Goal: Information Seeking & Learning: Learn about a topic

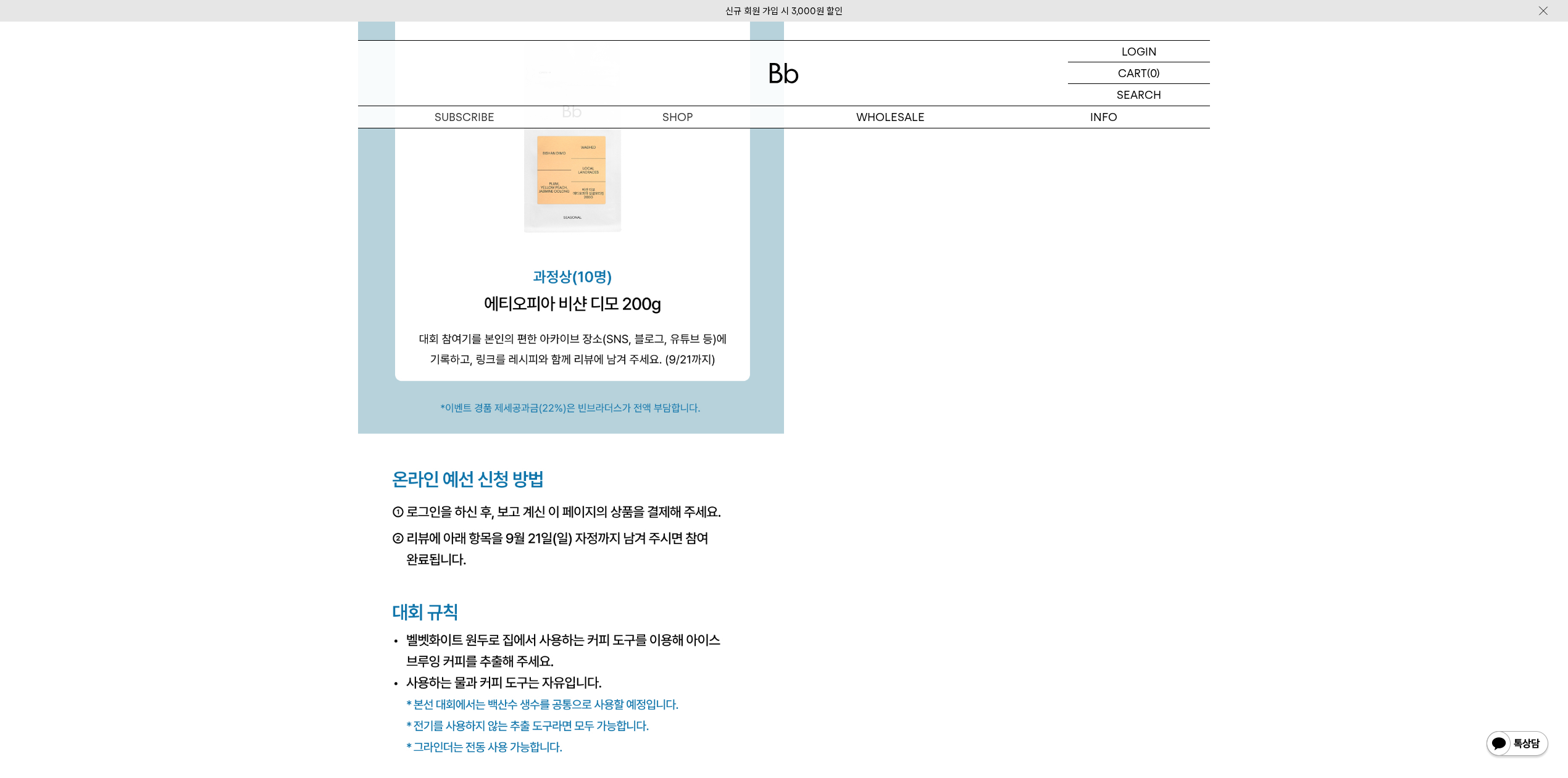
scroll to position [4361, 0]
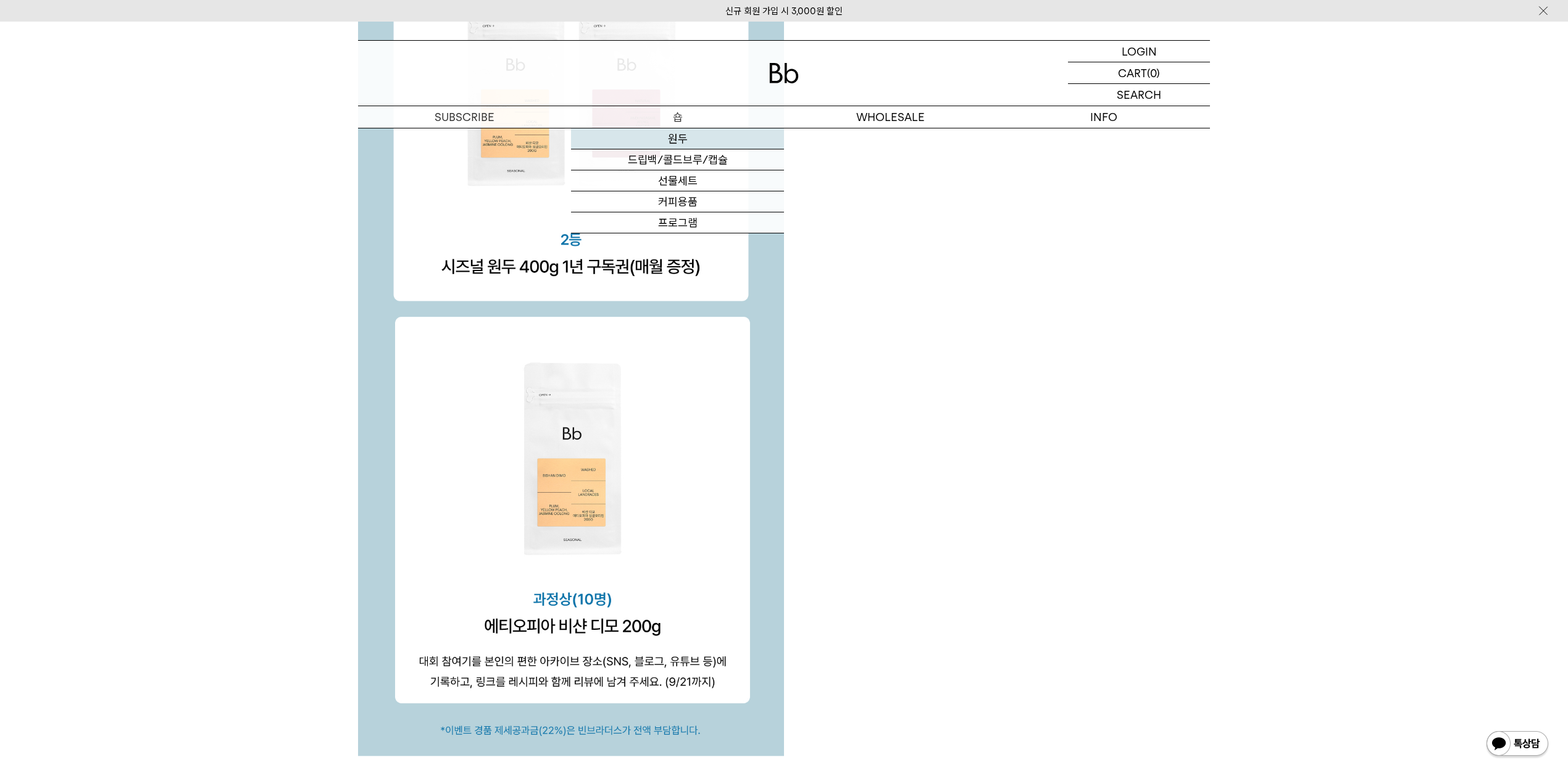
click at [695, 138] on link "원두" at bounding box center [677, 139] width 213 height 21
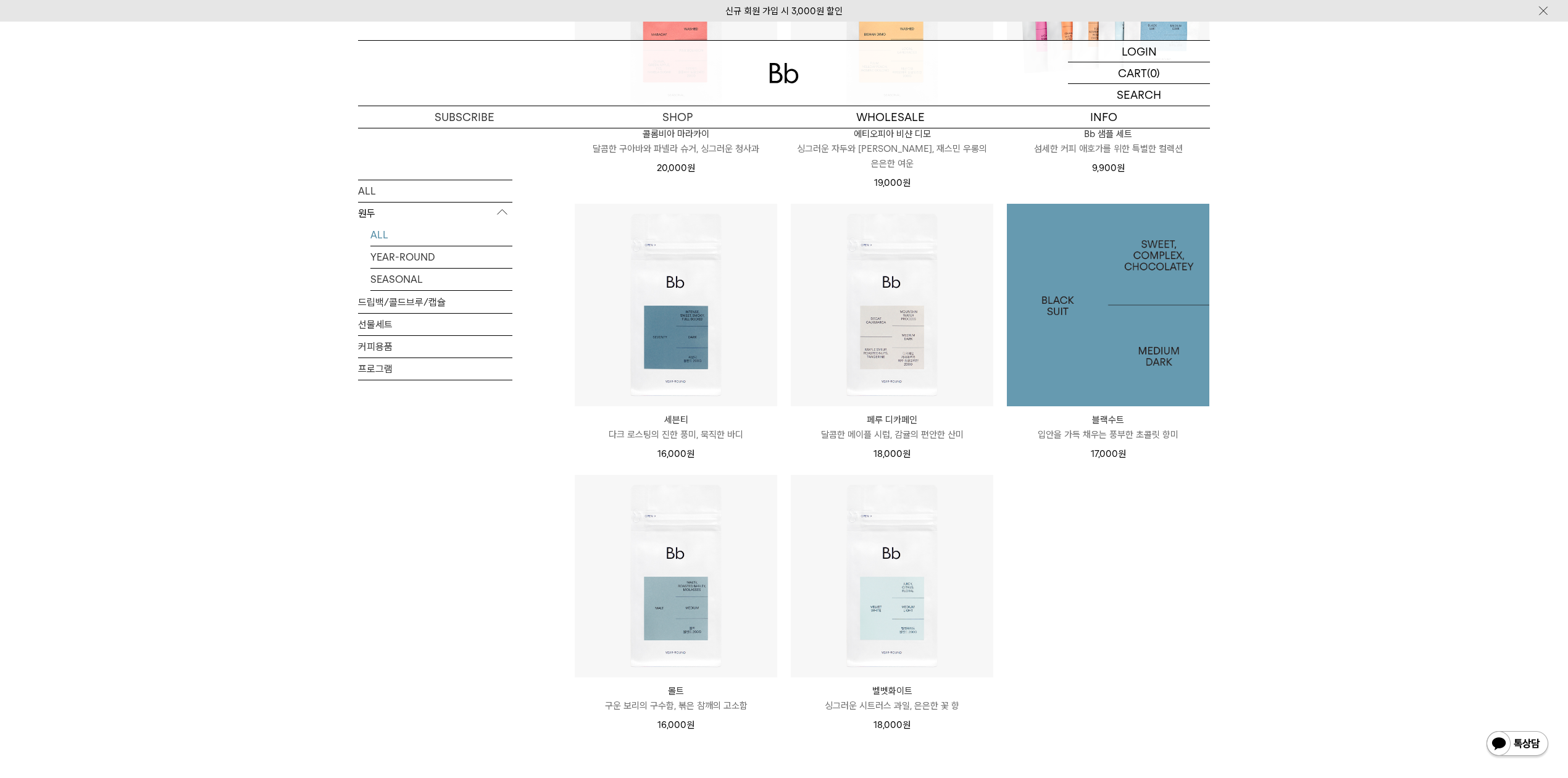
scroll to position [905, 0]
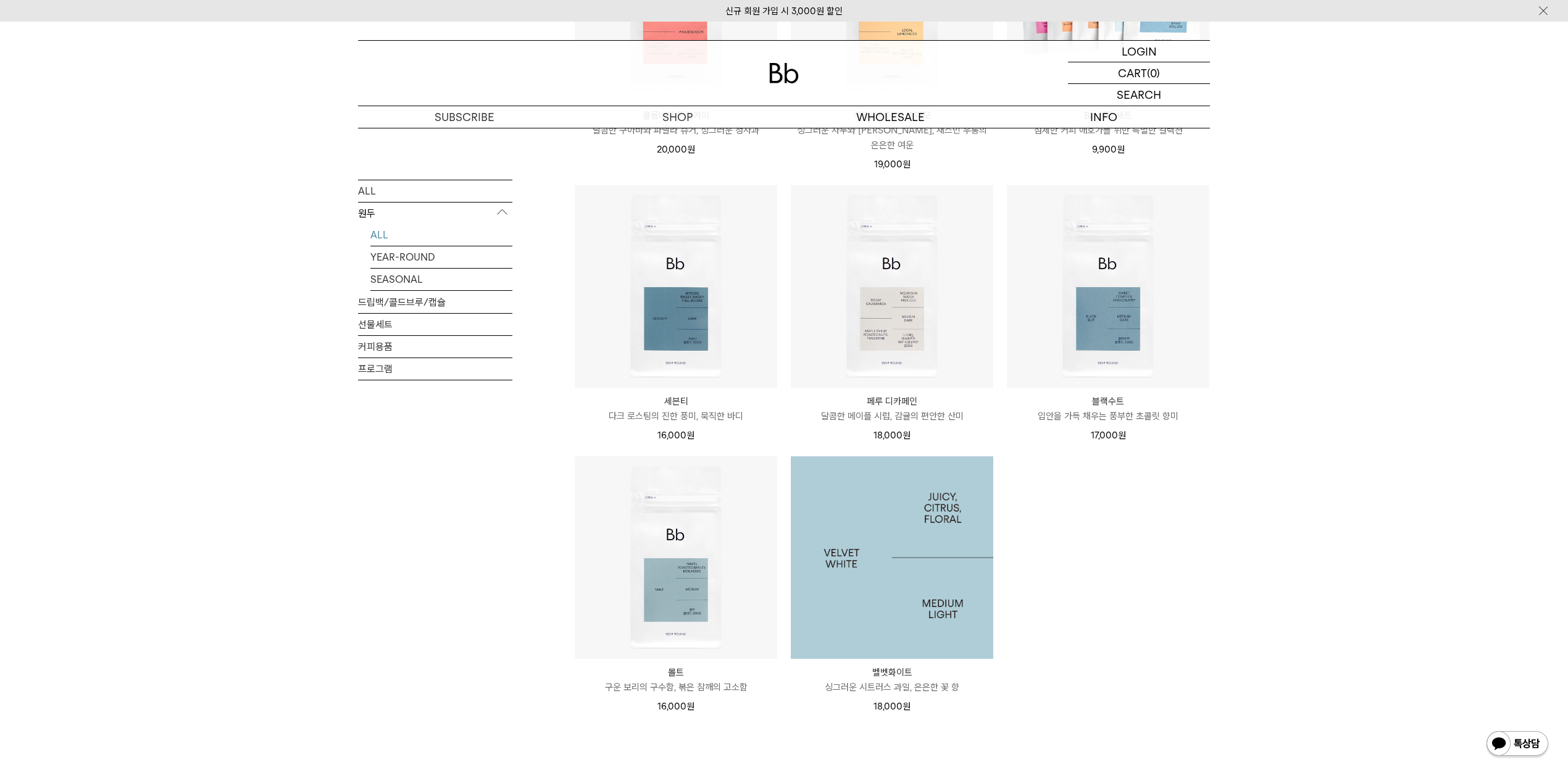
click at [906, 593] on img at bounding box center [891, 557] width 202 height 202
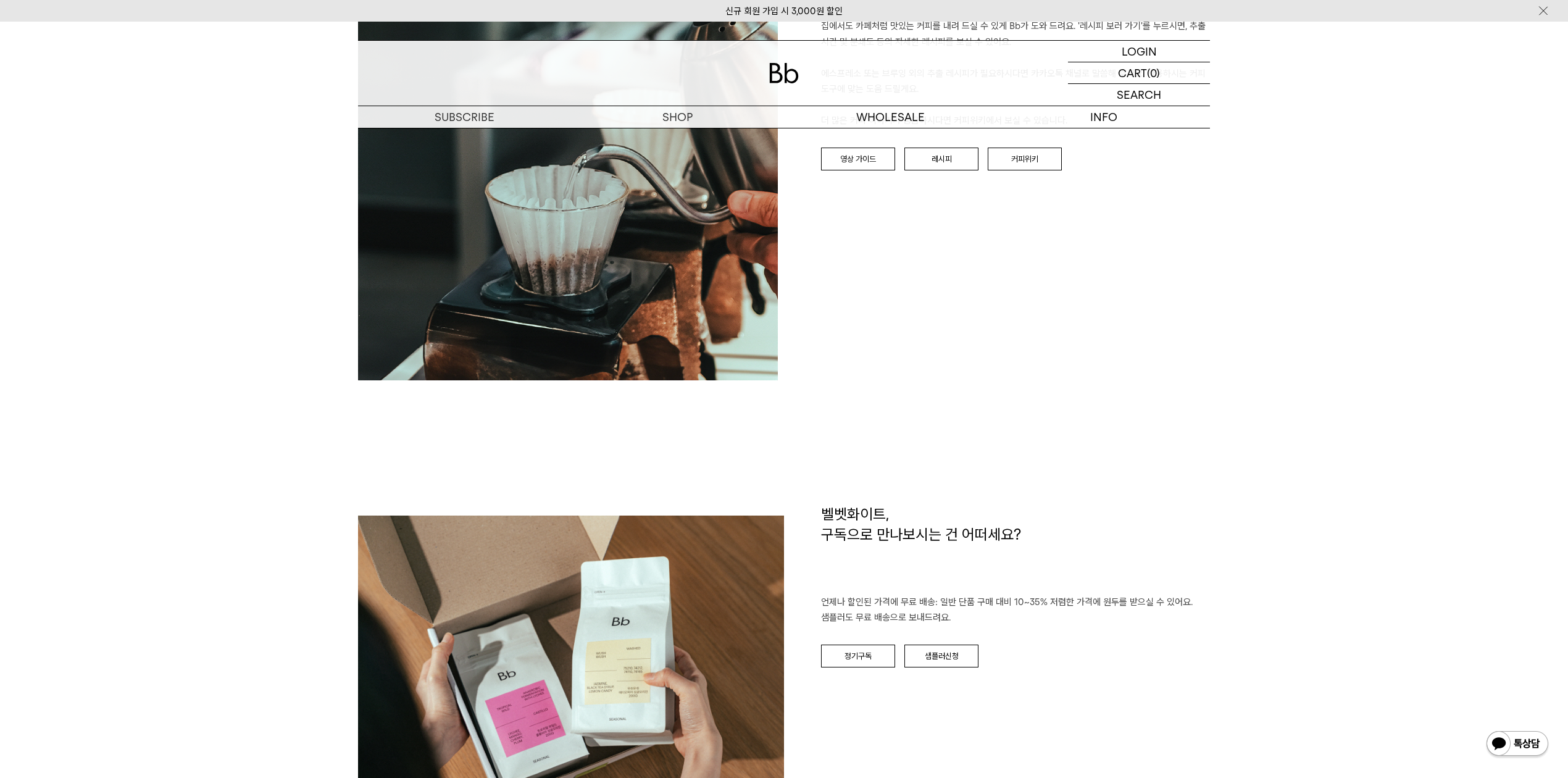
scroll to position [1316, 0]
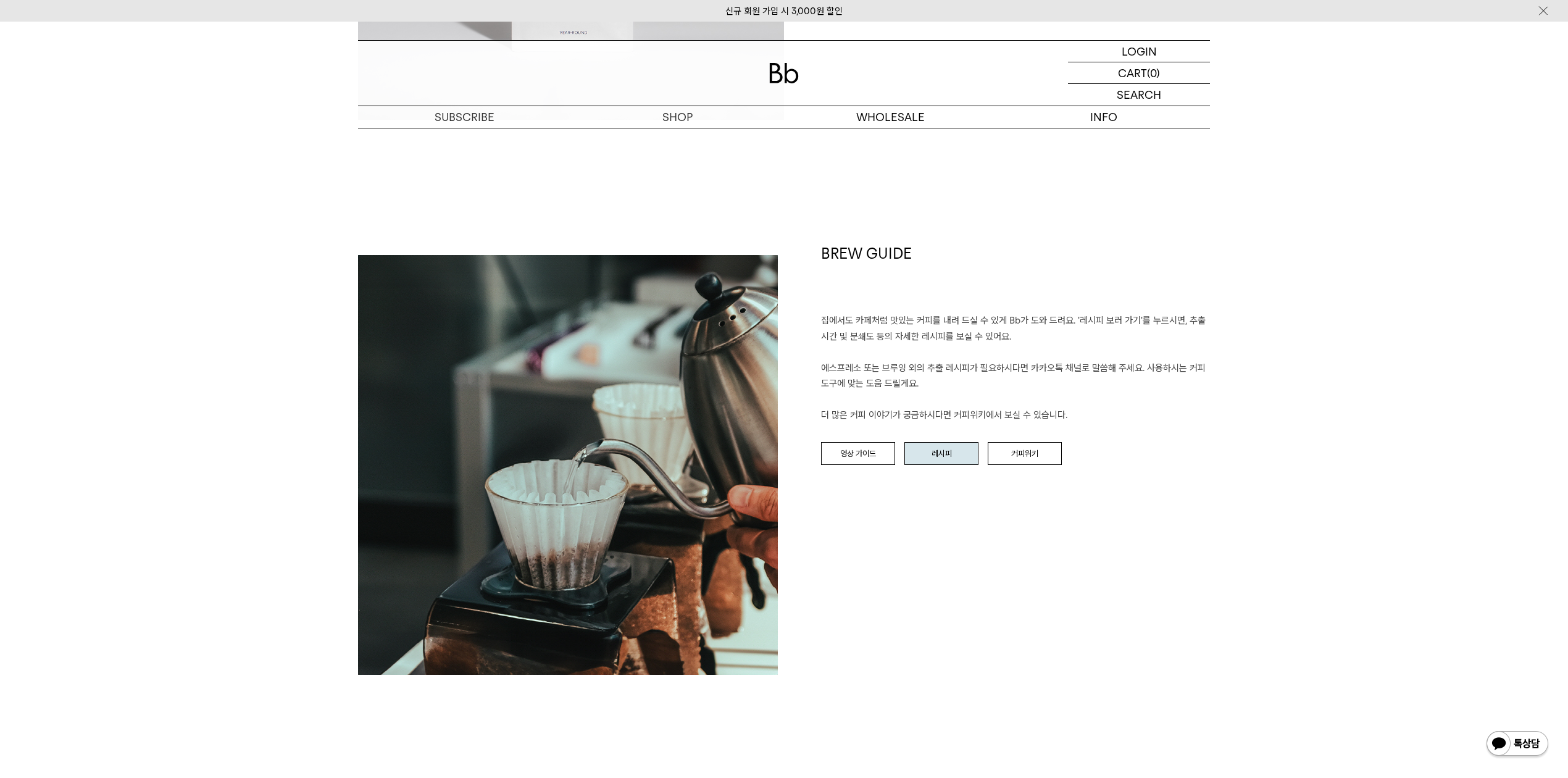
click at [961, 458] on link "레시피" at bounding box center [941, 453] width 74 height 23
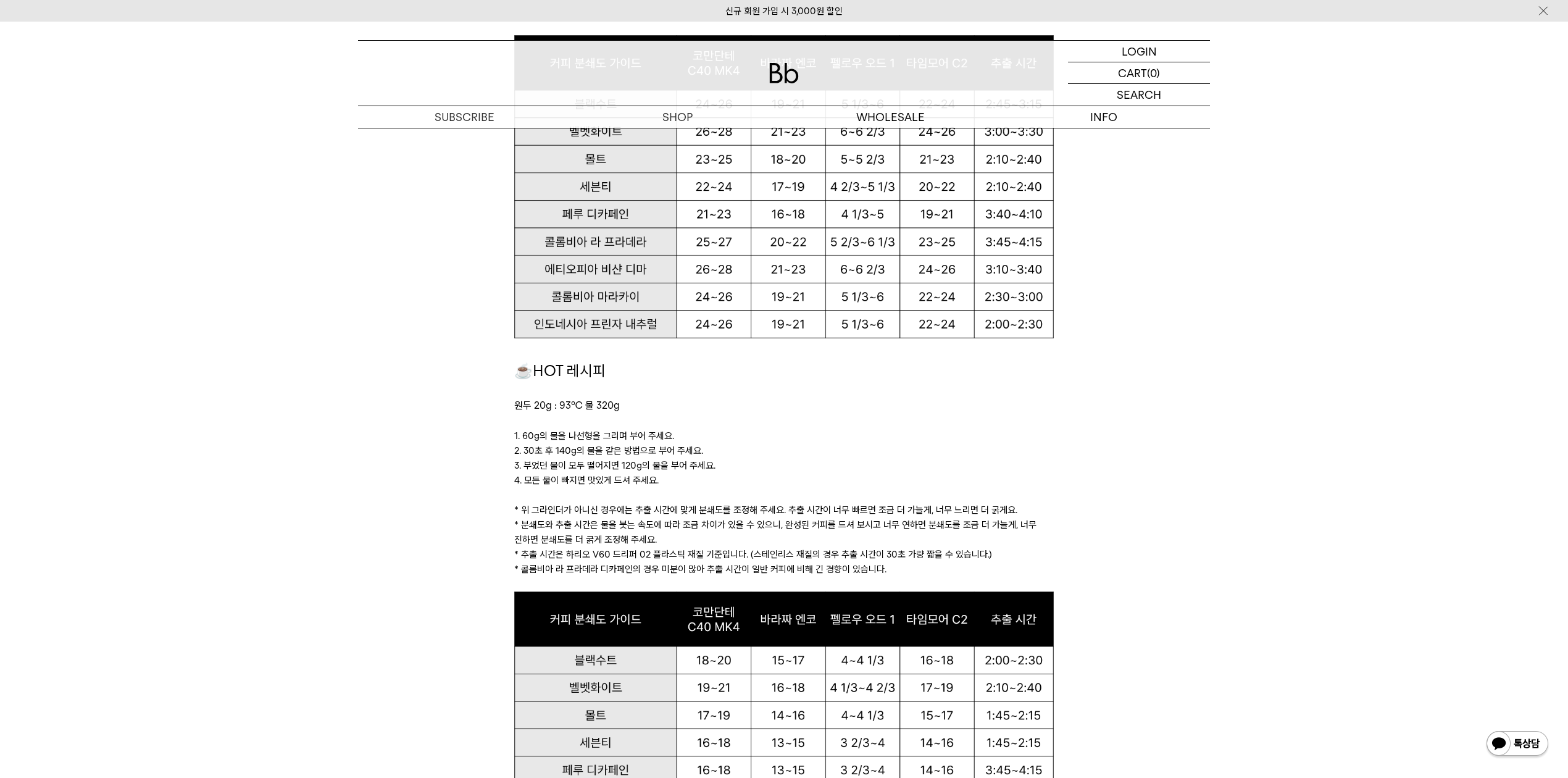
scroll to position [988, 0]
